Goal: Communication & Community: Answer question/provide support

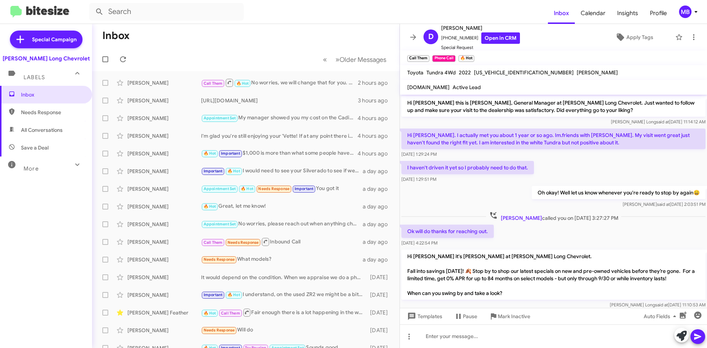
scroll to position [203, 0]
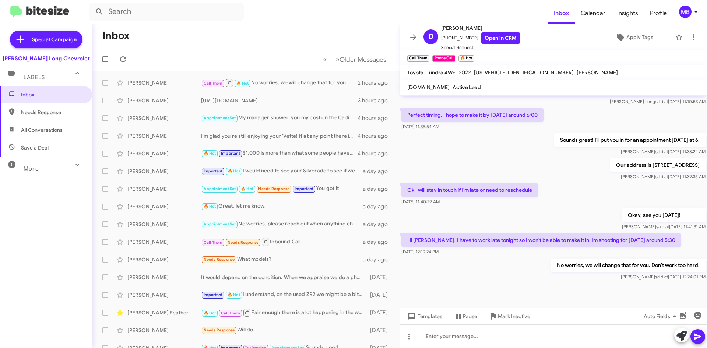
click at [129, 64] on mat-toolbar-row "« Previous » Next Older Messages" at bounding box center [245, 59] width 307 height 24
click at [126, 59] on icon at bounding box center [123, 59] width 6 height 6
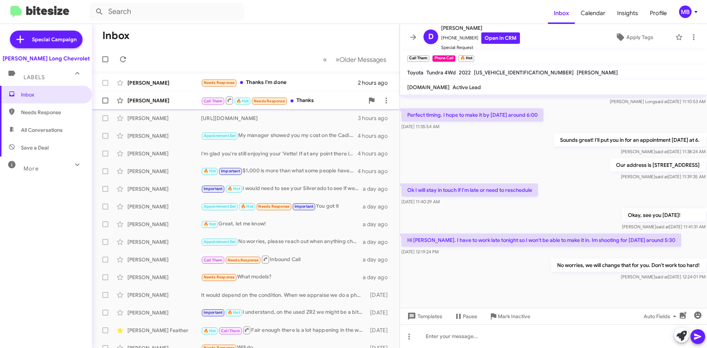
click at [332, 103] on div "Call Them 🔥 Hot Needs Response Thanks" at bounding box center [282, 100] width 163 height 9
click at [20, 113] on span "Needs Response" at bounding box center [46, 112] width 92 height 18
type input "in:needs-response"
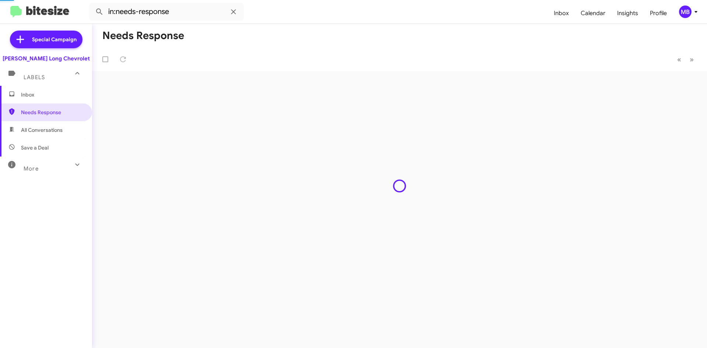
click at [22, 101] on span "Inbox" at bounding box center [46, 95] width 92 height 18
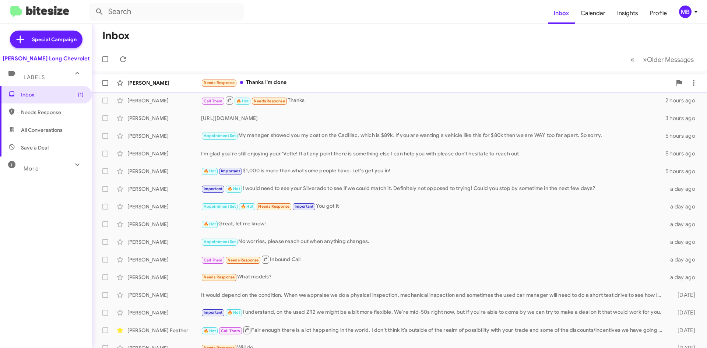
click at [413, 81] on div "Needs Response Thanks I'm done" at bounding box center [436, 82] width 470 height 8
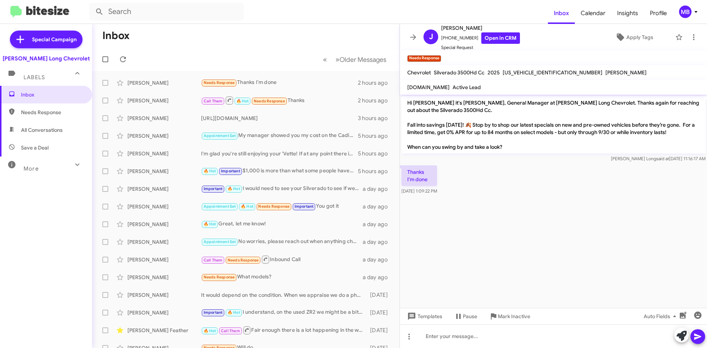
click at [47, 116] on span "Needs Response" at bounding box center [52, 112] width 63 height 7
type input "in:needs-response"
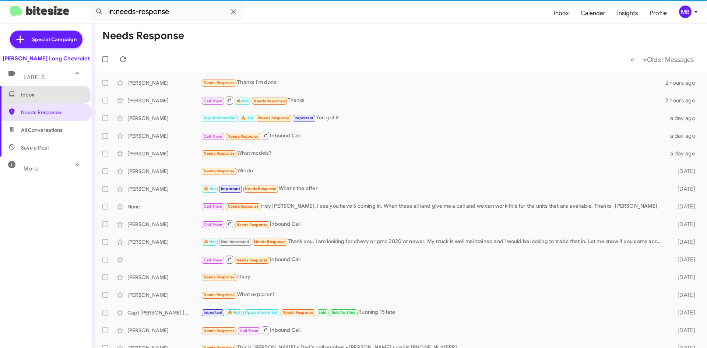
click at [45, 99] on span "Inbox" at bounding box center [46, 95] width 92 height 18
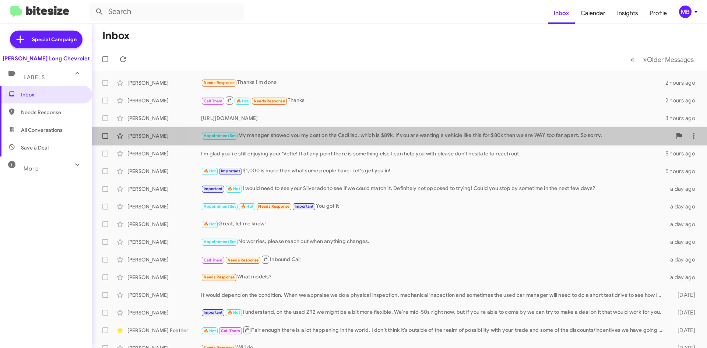
click at [506, 135] on div "Appointment Set My manager showed you my cost on the Cadillac, which is $89k. I…" at bounding box center [436, 135] width 470 height 8
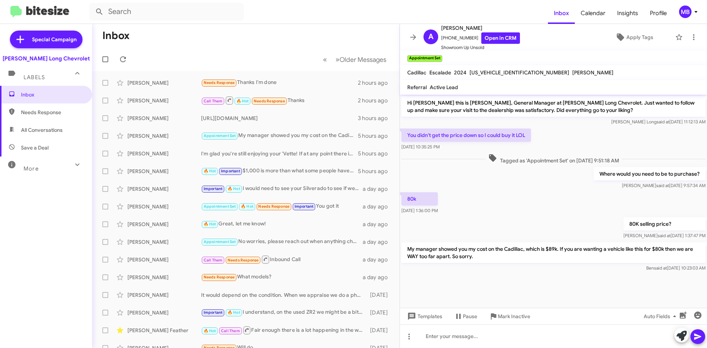
click at [25, 121] on span "Needs Response" at bounding box center [46, 112] width 92 height 18
type input "in:needs-response"
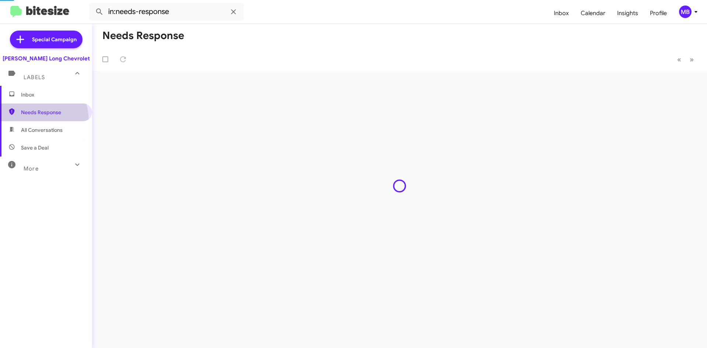
click at [45, 88] on span "Inbox" at bounding box center [46, 95] width 92 height 18
